Goal: Task Accomplishment & Management: Use online tool/utility

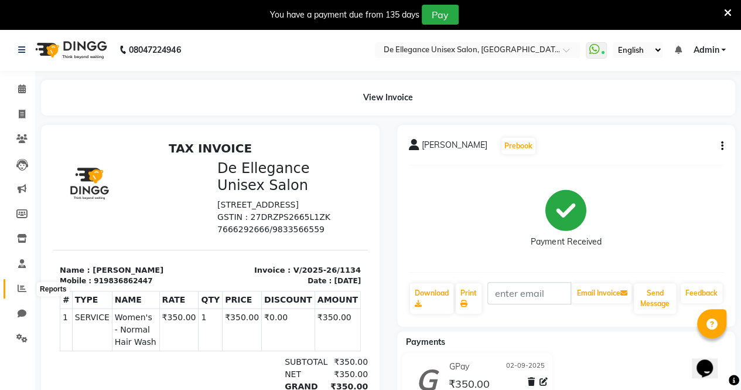
click at [18, 288] on icon at bounding box center [22, 288] width 9 height 9
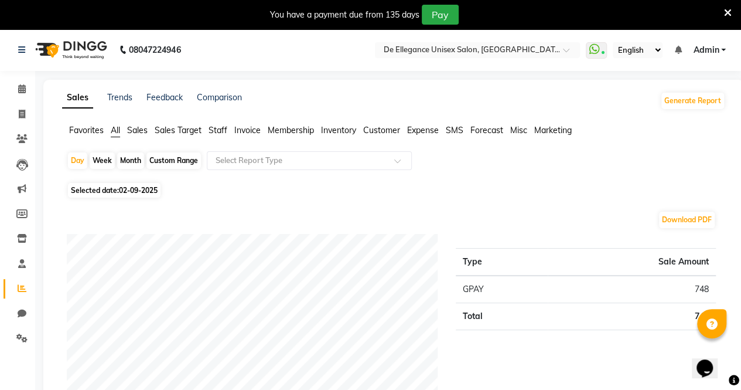
click at [129, 158] on div "Month" at bounding box center [130, 160] width 27 height 16
select select "9"
select select "2025"
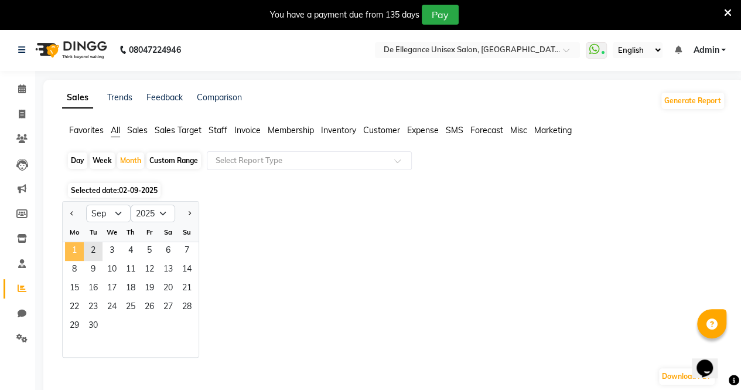
click at [81, 247] on span "1" at bounding box center [74, 251] width 19 height 19
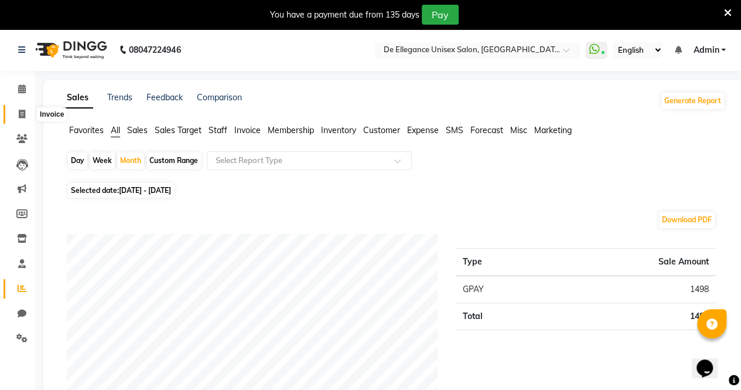
click at [19, 114] on icon at bounding box center [22, 114] width 6 height 9
select select "service"
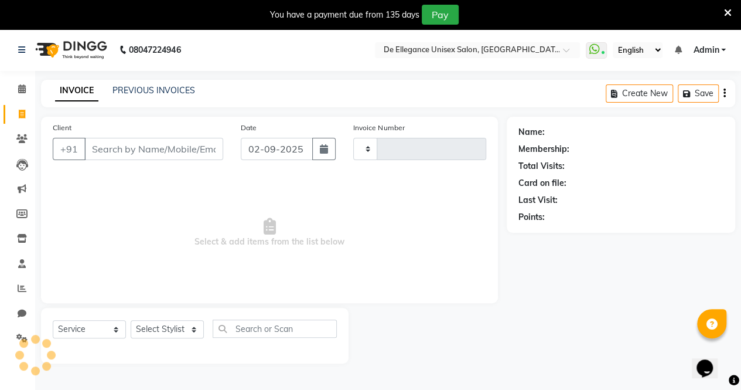
type input "1135"
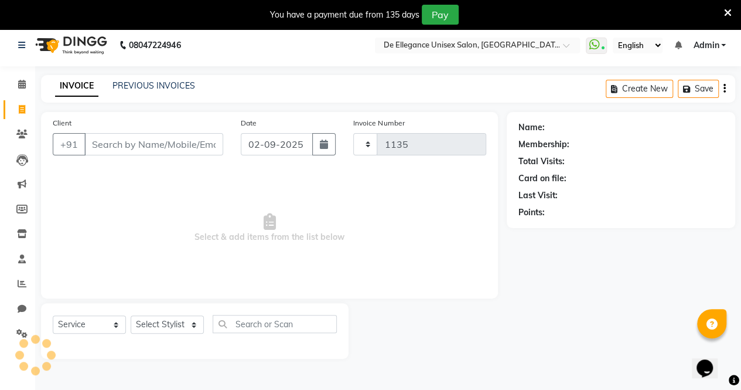
select select "7945"
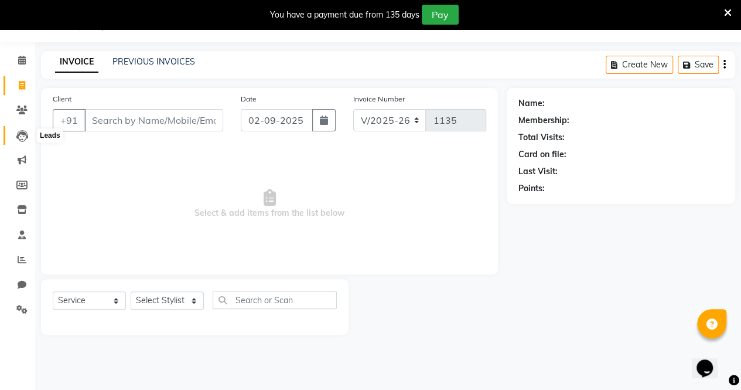
click at [21, 137] on icon at bounding box center [22, 136] width 12 height 12
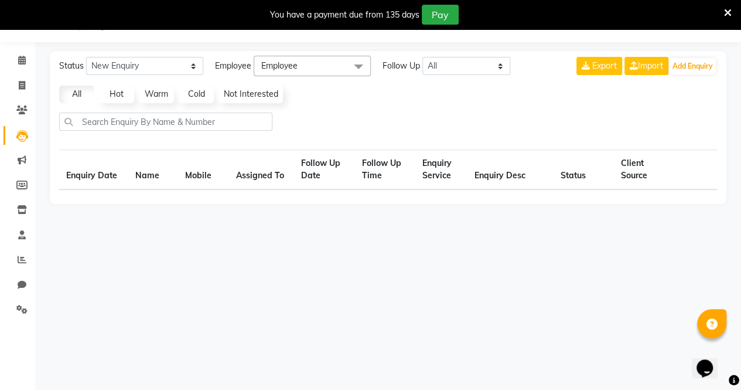
select select "10"
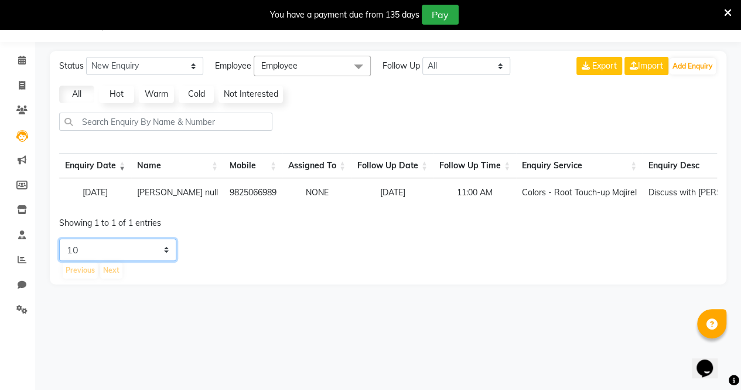
click at [169, 258] on select "5 10 20 50" at bounding box center [117, 249] width 117 height 22
click at [204, 296] on main "Status New Enquiry Open Enquiry Converted Enquiry All All New Open Converted Em…" at bounding box center [388, 176] width 706 height 251
click at [22, 84] on icon at bounding box center [22, 85] width 6 height 9
select select "service"
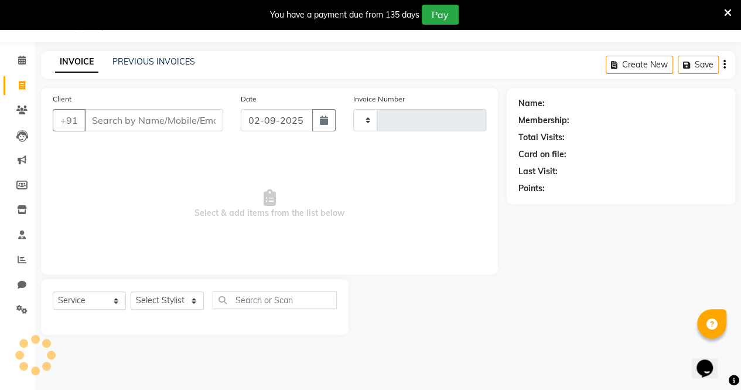
type input "1135"
select select "7945"
click at [19, 110] on icon at bounding box center [21, 109] width 11 height 9
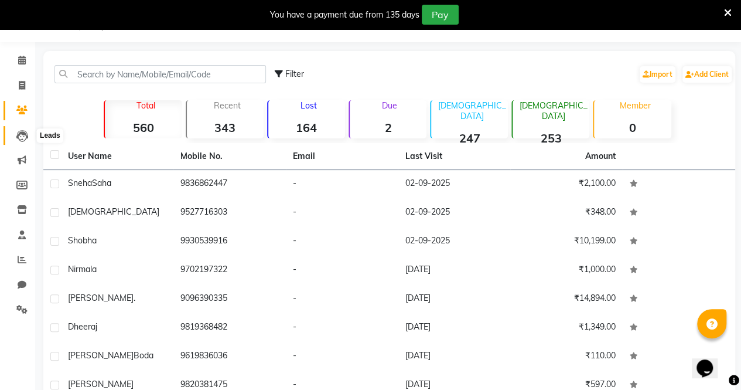
click at [20, 134] on icon at bounding box center [22, 136] width 12 height 12
select select "10"
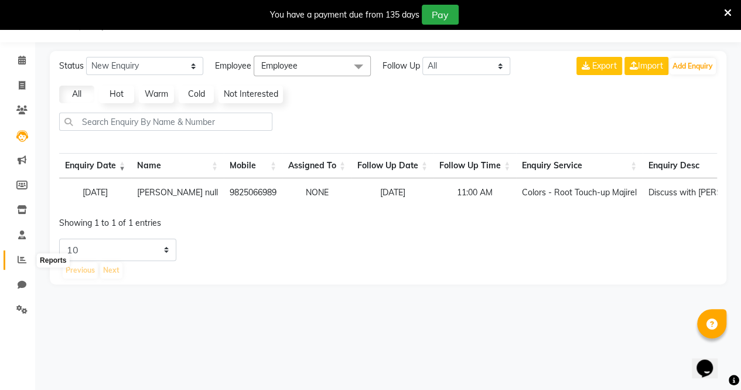
click at [19, 263] on icon at bounding box center [22, 259] width 9 height 9
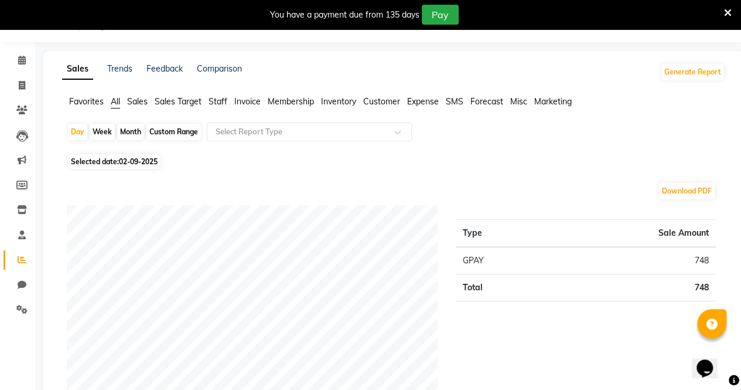
click at [126, 132] on div "Month" at bounding box center [130, 132] width 27 height 16
select select "9"
select select "2025"
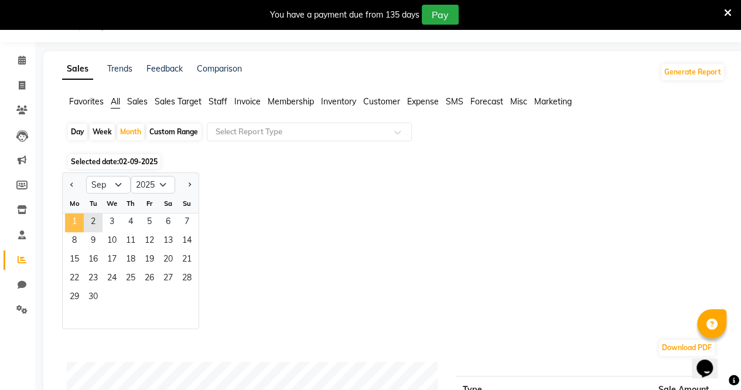
click at [72, 217] on span "1" at bounding box center [74, 222] width 19 height 19
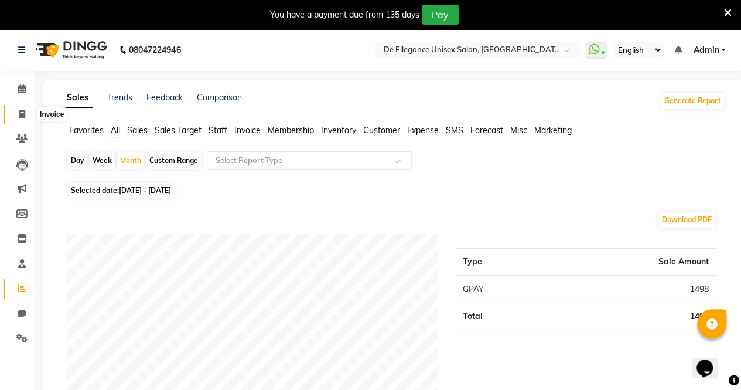
click at [22, 117] on icon at bounding box center [22, 114] width 6 height 9
select select "service"
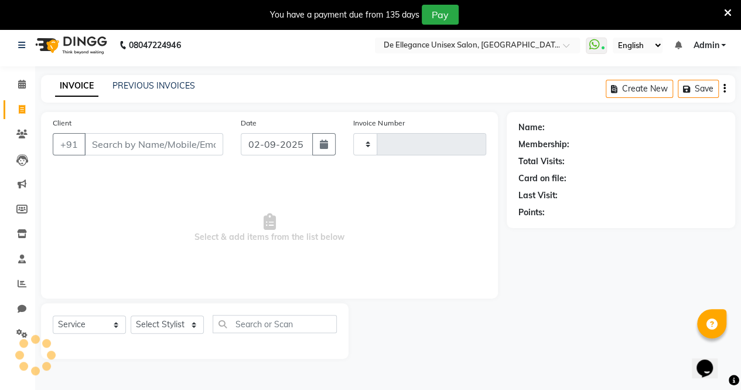
type input "1135"
select select "7945"
